Goal: Task Accomplishment & Management: Use online tool/utility

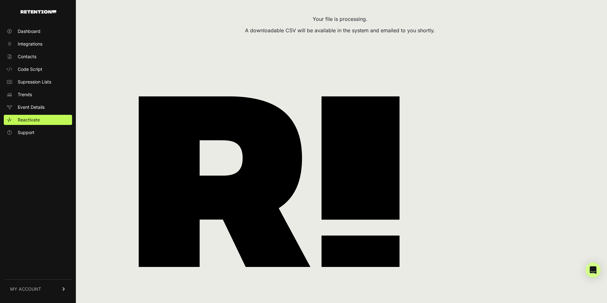
scroll to position [50, 0]
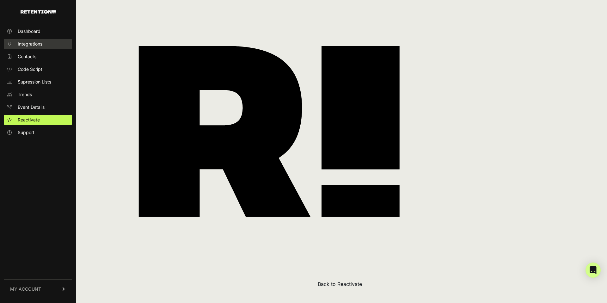
click at [37, 44] on span "Integrations" at bounding box center [30, 44] width 25 height 6
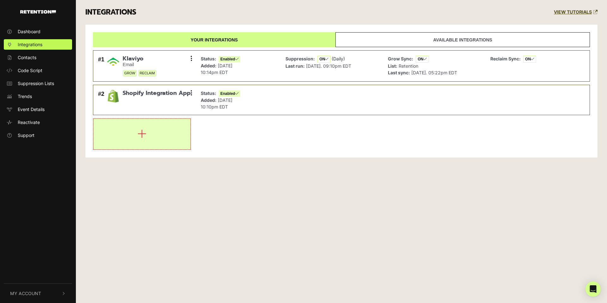
click at [132, 137] on button "button" at bounding box center [142, 134] width 97 height 30
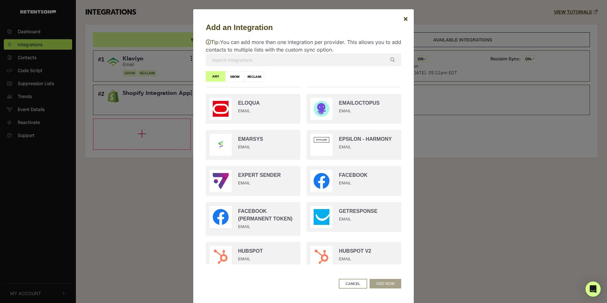
scroll to position [323, 0]
click at [331, 181] on input "radio" at bounding box center [353, 181] width 101 height 36
radio input "true"
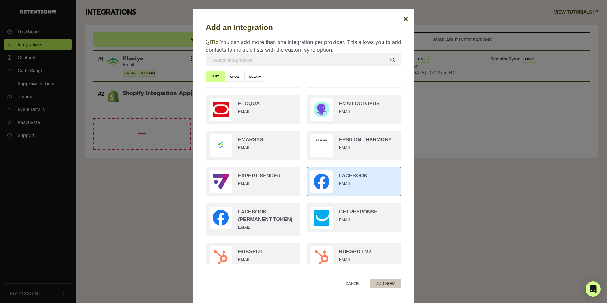
click at [381, 285] on button "ADD NOW" at bounding box center [385, 283] width 32 height 9
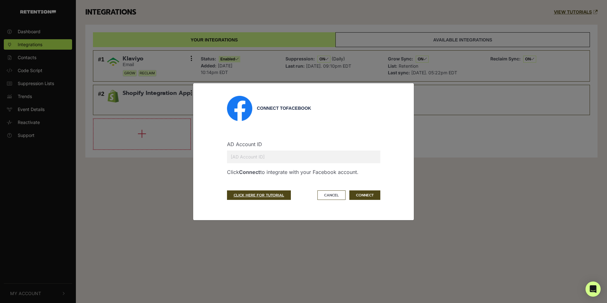
click at [265, 154] on input "text" at bounding box center [303, 156] width 153 height 13
paste input "108579829701625"
type input "108579829701625"
click at [368, 193] on button "CONNECT" at bounding box center [364, 194] width 31 height 9
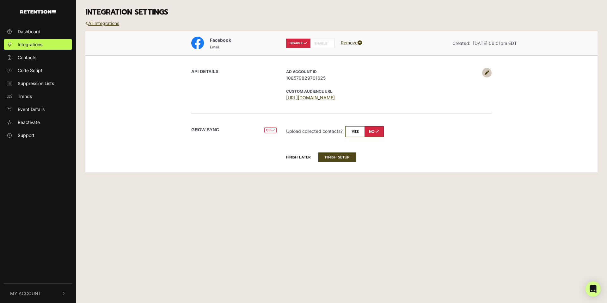
click at [356, 131] on input "checkbox" at bounding box center [364, 131] width 39 height 11
checkbox input "true"
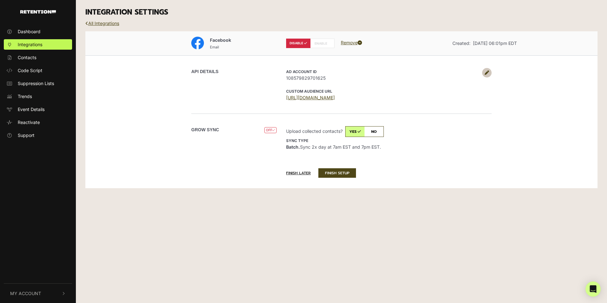
click at [270, 130] on span "OFF" at bounding box center [270, 130] width 12 height 6
click at [378, 160] on div "Grow Sync OFF DISABLED Upload collected contacts? yes no Sync type Batch. Sync …" at bounding box center [341, 139] width 360 height 52
click at [324, 46] on label "ENABLE" at bounding box center [322, 43] width 24 height 9
click at [333, 175] on button "FINISH SETUP" at bounding box center [337, 172] width 38 height 9
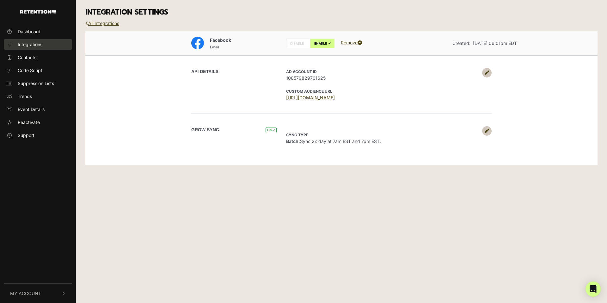
click at [31, 45] on span "Integrations" at bounding box center [30, 44] width 25 height 7
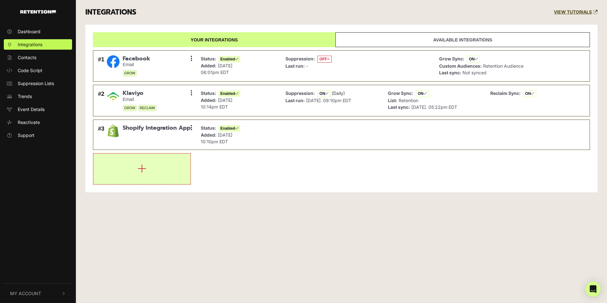
click at [142, 164] on icon "button" at bounding box center [141, 168] width 9 height 10
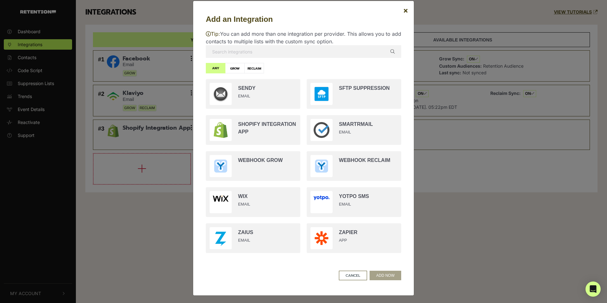
scroll to position [10, 0]
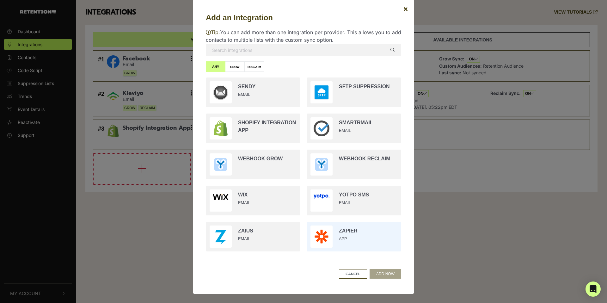
click at [353, 243] on input "radio" at bounding box center [353, 236] width 101 height 36
radio input "true"
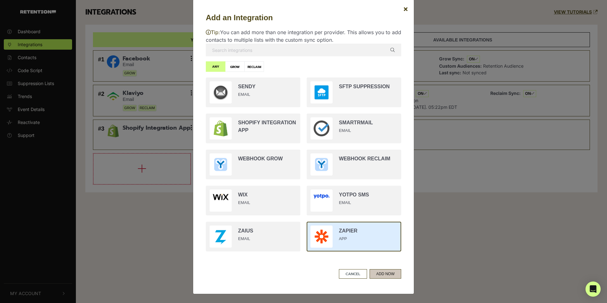
click at [382, 274] on button "ADD NOW" at bounding box center [385, 273] width 32 height 9
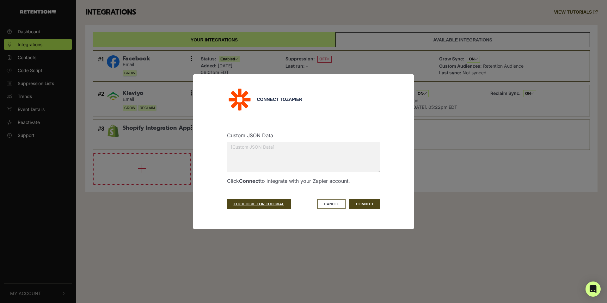
scroll to position [0, 0]
click at [332, 204] on button "Cancel" at bounding box center [331, 203] width 28 height 9
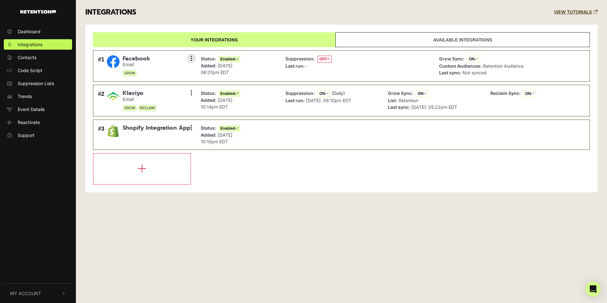
click at [508, 61] on p "Grow Sync: ON" at bounding box center [481, 58] width 84 height 7
click at [135, 65] on small "Email" at bounding box center [136, 64] width 27 height 5
click at [196, 58] on li "#1 Facebook Email GROW Settings Sync History Disable Remove Status: Enabled Add…" at bounding box center [341, 66] width 497 height 32
click at [191, 58] on icon at bounding box center [191, 58] width 2 height 6
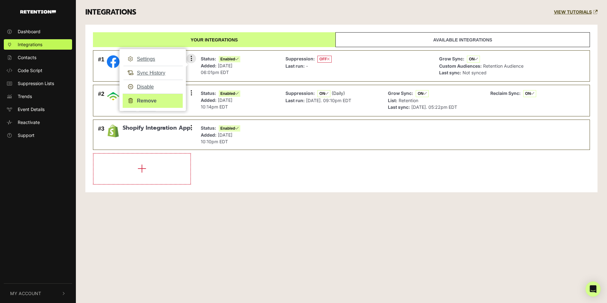
click at [152, 99] on link "Remove" at bounding box center [153, 101] width 60 height 14
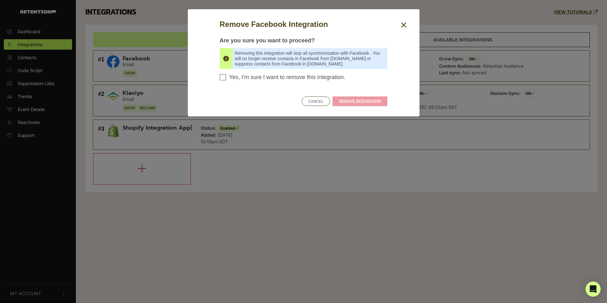
click at [266, 75] on span "Yes, I'm sure I want to remove this integration." at bounding box center [287, 77] width 116 height 7
click at [226, 75] on input "Yes, I'm sure I want to remove this integration. Please confirm to continue" at bounding box center [223, 77] width 6 height 6
checkbox input "true"
click at [347, 100] on link "REMOVE INTEGRATION" at bounding box center [359, 100] width 55 height 9
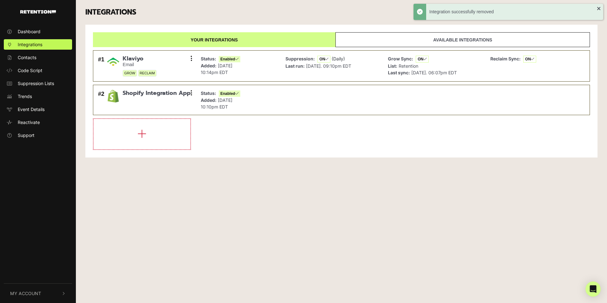
click at [212, 228] on div "Dashboard Integrations Contacts Code Script Suppression Lists Trends Event Deta…" at bounding box center [303, 151] width 607 height 303
click at [255, 199] on div "Dashboard Integrations Contacts Code Script Suppression Lists Trends Event Deta…" at bounding box center [303, 151] width 607 height 303
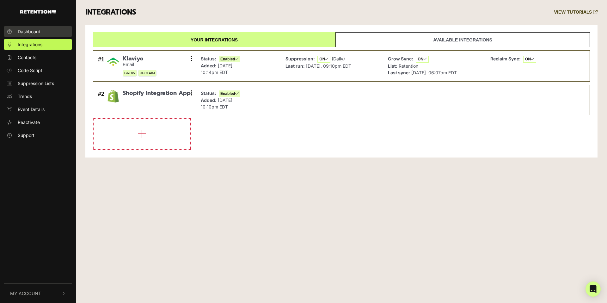
click at [38, 30] on span "Dashboard" at bounding box center [29, 31] width 23 height 7
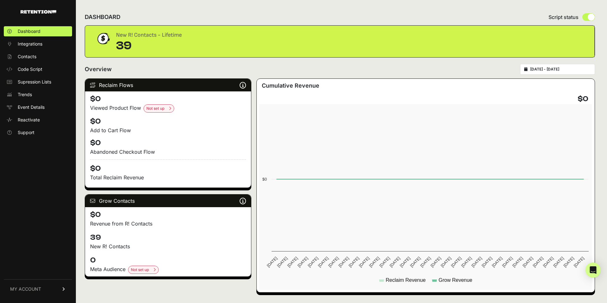
click at [124, 130] on div "Add to Cart Flow" at bounding box center [168, 130] width 156 height 8
click at [40, 45] on span "Integrations" at bounding box center [30, 44] width 25 height 6
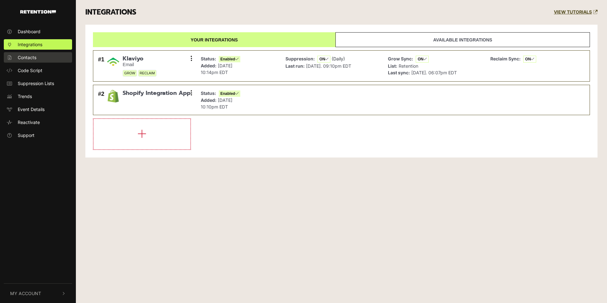
click at [39, 57] on link "Contacts" at bounding box center [38, 57] width 68 height 10
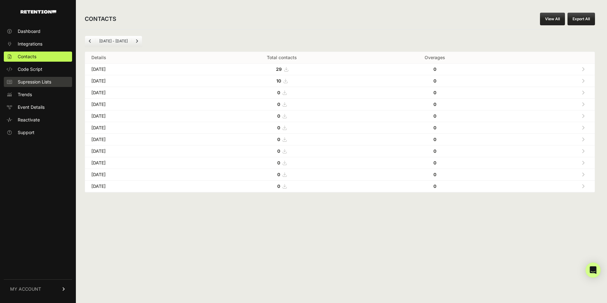
click at [33, 84] on span "Supression Lists" at bounding box center [34, 82] width 33 height 6
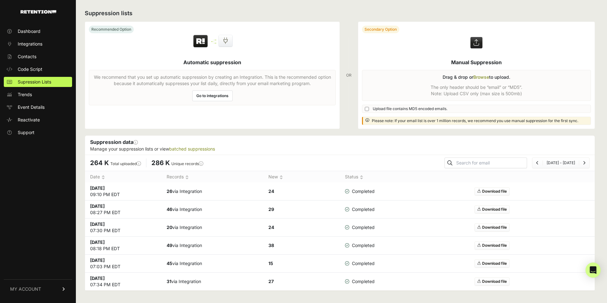
scroll to position [3, 0]
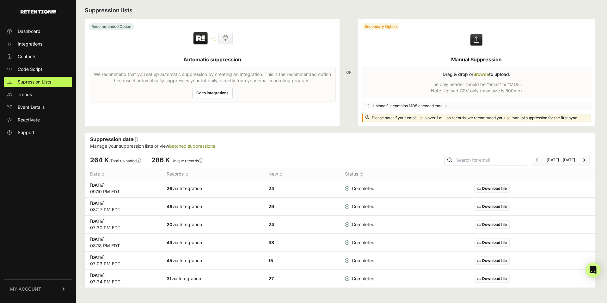
click at [246, 133] on div "Suppression data This section will show you information for any manually upload…" at bounding box center [339, 142] width 509 height 19
click at [174, 186] on td "26 via Integration" at bounding box center [212, 188] width 102 height 18
click at [492, 184] on td "Download file" at bounding box center [492, 188] width 204 height 18
click at [485, 187] on link "Download file" at bounding box center [491, 188] width 35 height 8
click at [44, 90] on link "Trends" at bounding box center [38, 94] width 68 height 10
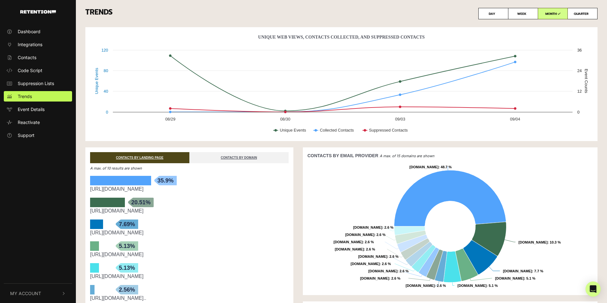
click at [420, 138] on rect "Unique Web Views, Contacts Collected, And Suppressed Contacts" at bounding box center [341, 85] width 502 height 107
click at [267, 158] on link "CONTACTS BY DOMAIN" at bounding box center [238, 157] width 99 height 11
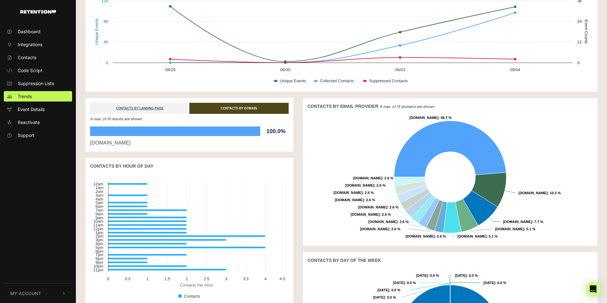
scroll to position [59, 0]
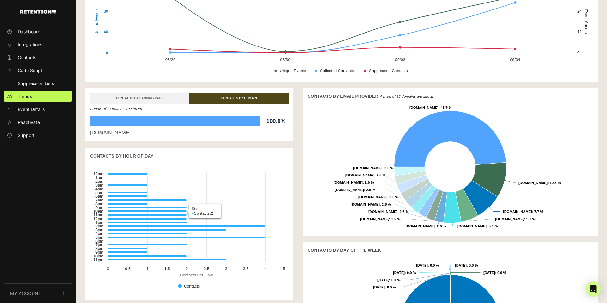
click at [173, 99] on link "CONTACTS BY LANDING PAGE" at bounding box center [139, 98] width 99 height 11
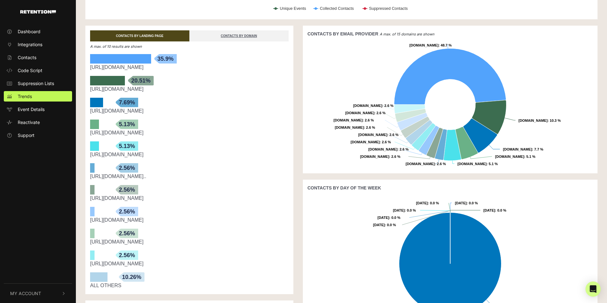
scroll to position [87, 0]
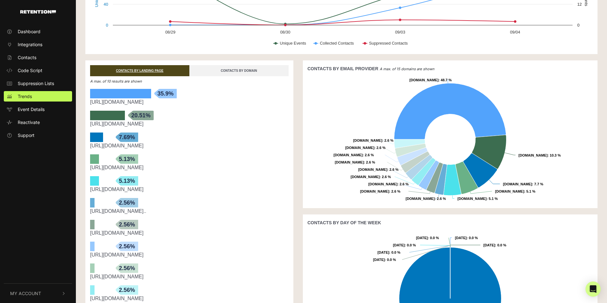
click at [237, 71] on link "CONTACTS BY DOMAIN" at bounding box center [238, 70] width 99 height 11
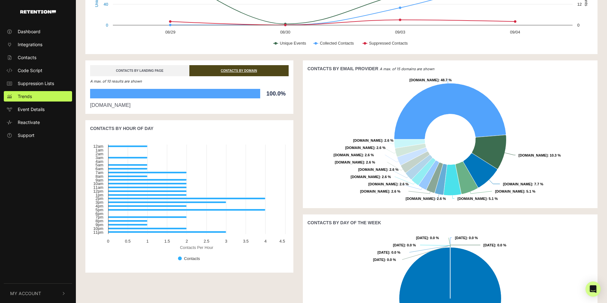
click at [156, 68] on link "CONTACTS BY LANDING PAGE" at bounding box center [139, 70] width 99 height 11
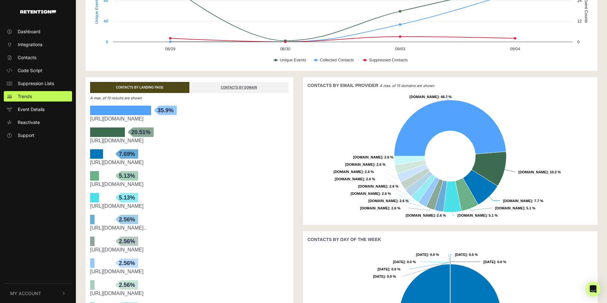
scroll to position [60, 0]
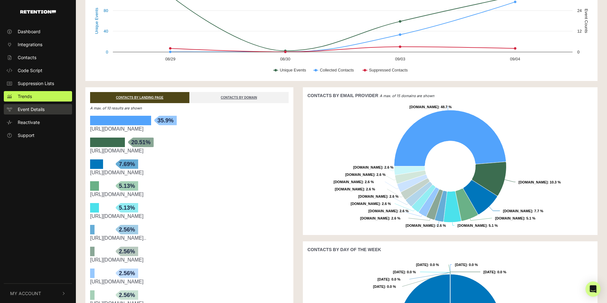
click at [45, 106] on span "Event Details" at bounding box center [31, 109] width 27 height 7
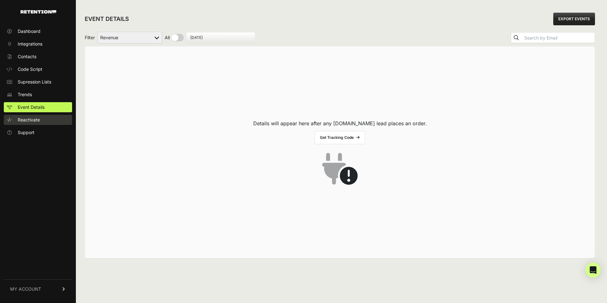
click at [34, 120] on span "Reactivate" at bounding box center [29, 120] width 22 height 6
